Goal: Task Accomplishment & Management: Manage account settings

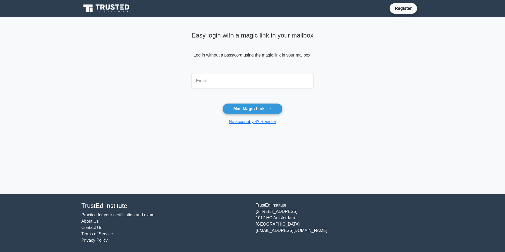
click at [232, 84] on input "email" at bounding box center [253, 80] width 122 height 15
type input "[EMAIL_ADDRESS][DOMAIN_NAME]"
drag, startPoint x: 260, startPoint y: 107, endPoint x: 262, endPoint y: 104, distance: 3.4
click at [260, 107] on button "Mail Magic Link" at bounding box center [253, 108] width 60 height 11
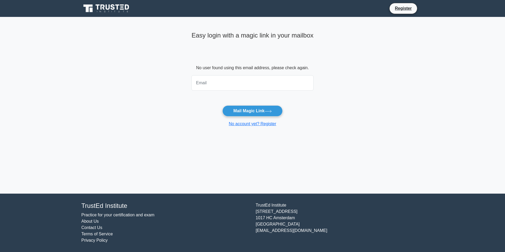
click at [222, 84] on input "email" at bounding box center [253, 82] width 122 height 15
type input "[EMAIL_ADDRESS][DOMAIN_NAME]"
click at [263, 110] on button "Mail Magic Link" at bounding box center [253, 110] width 60 height 11
